Goal: Task Accomplishment & Management: Manage account settings

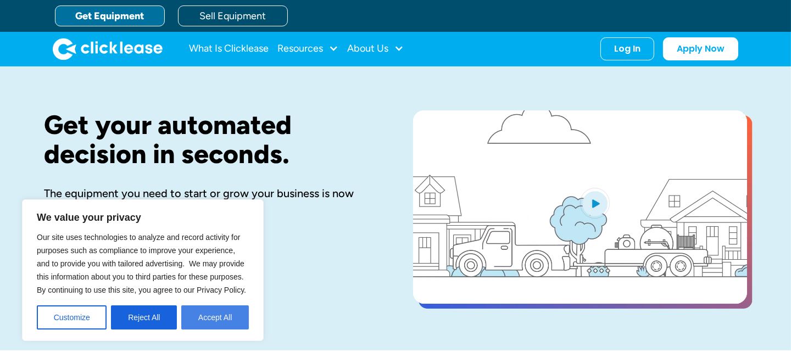
click at [206, 323] on button "Accept All" at bounding box center [215, 317] width 68 height 24
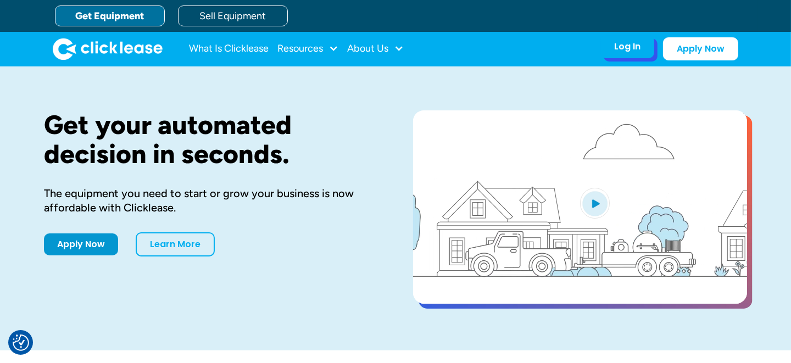
click at [637, 52] on div "Log In Account login I use Clicklease to get my equipment Partner Portal I offe…" at bounding box center [627, 46] width 54 height 23
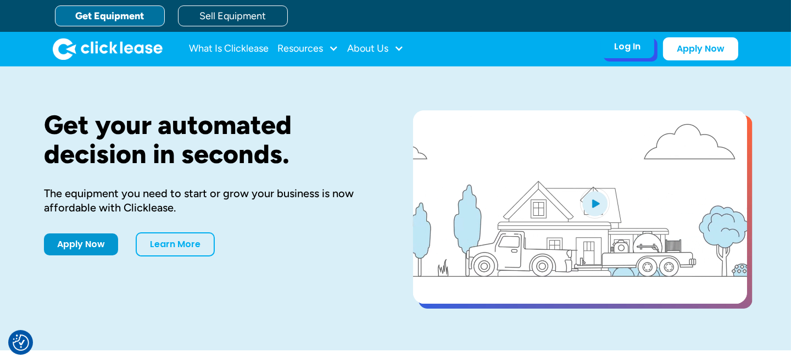
click at [630, 49] on div "Log In" at bounding box center [627, 46] width 26 height 11
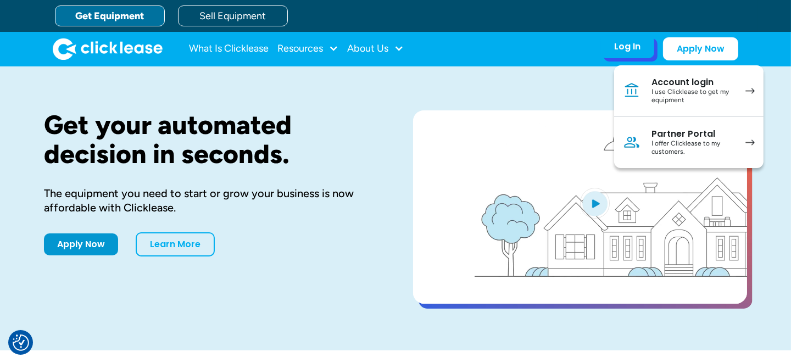
click at [692, 95] on div "I use Clicklease to get my equipment" at bounding box center [692, 96] width 83 height 17
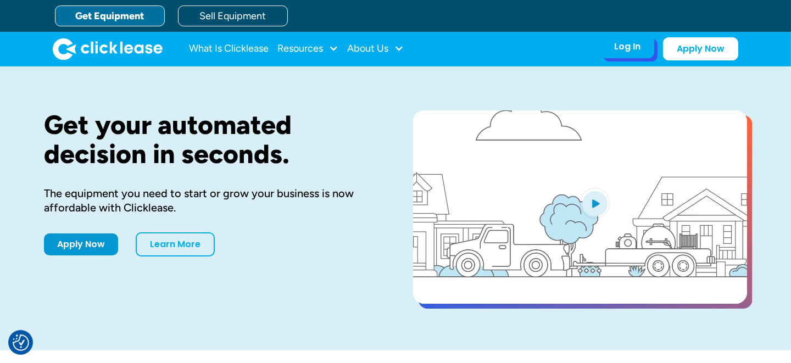
click at [641, 46] on div "Log In Account login I use Clicklease to get my equipment Partner Portal I offe…" at bounding box center [627, 46] width 54 height 23
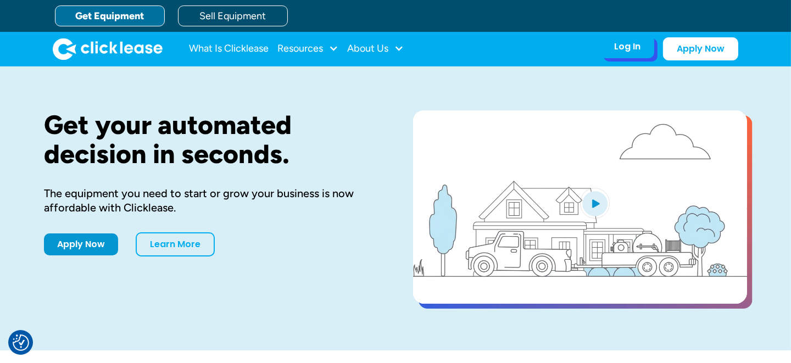
click at [630, 48] on div "Log In" at bounding box center [627, 46] width 26 height 11
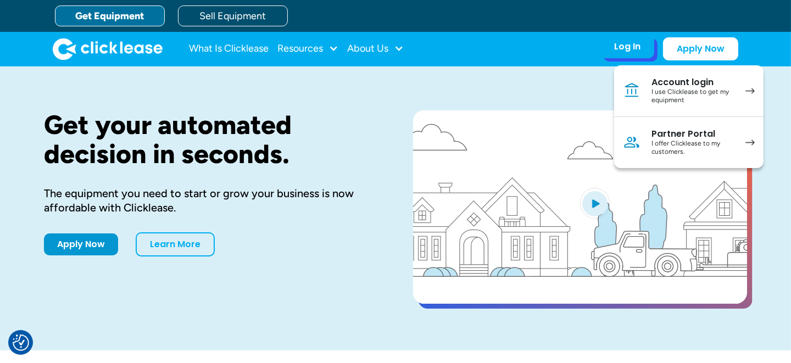
click at [653, 88] on div "I use Clicklease to get my equipment" at bounding box center [692, 96] width 83 height 17
